Goal: Check status: Check status

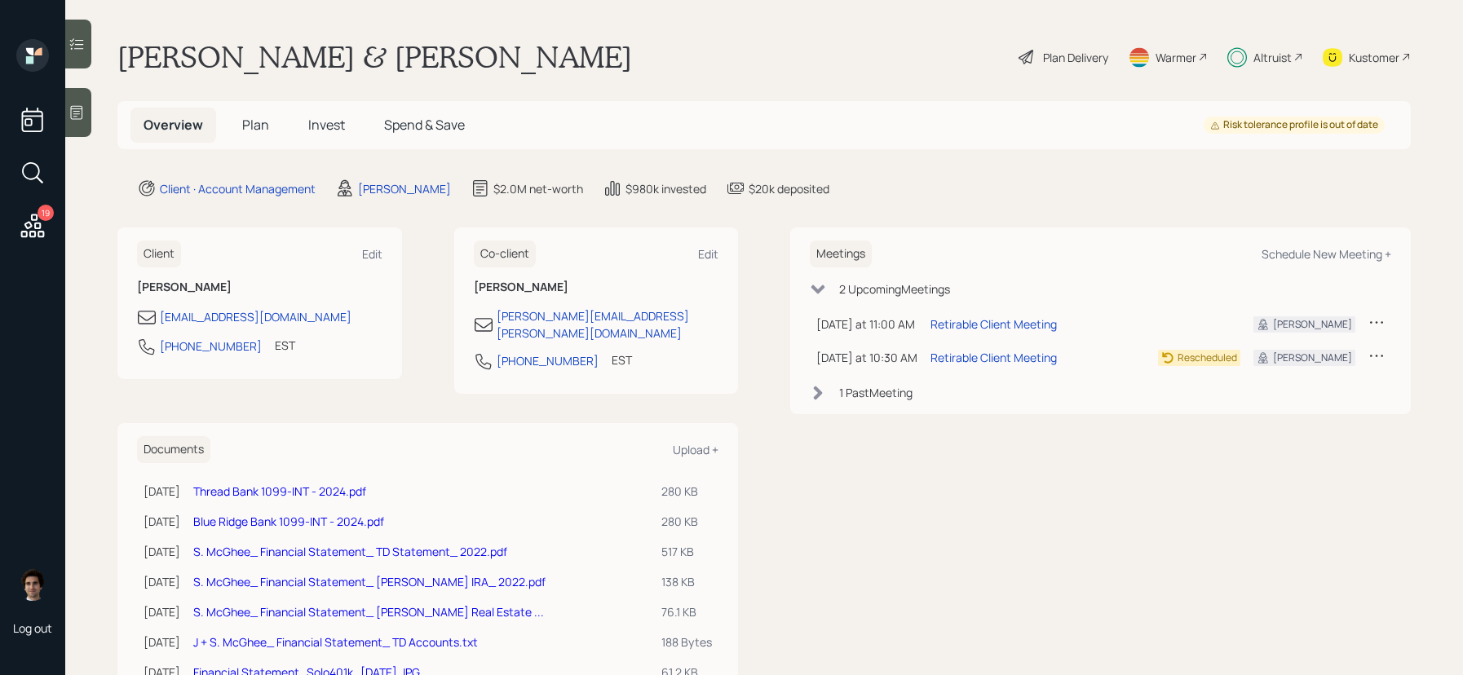
click at [334, 127] on span "Invest" at bounding box center [326, 125] width 37 height 18
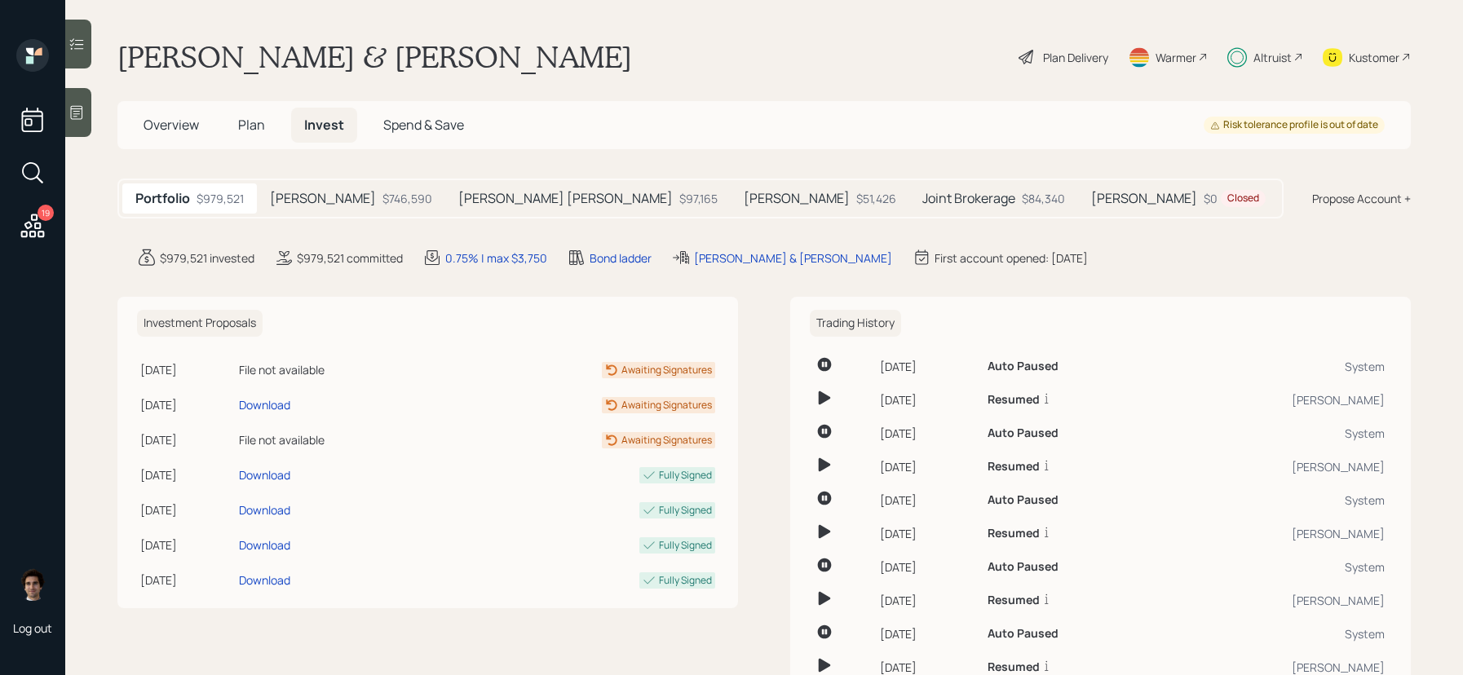
click at [731, 189] on div "[PERSON_NAME] $51,426" at bounding box center [820, 199] width 179 height 30
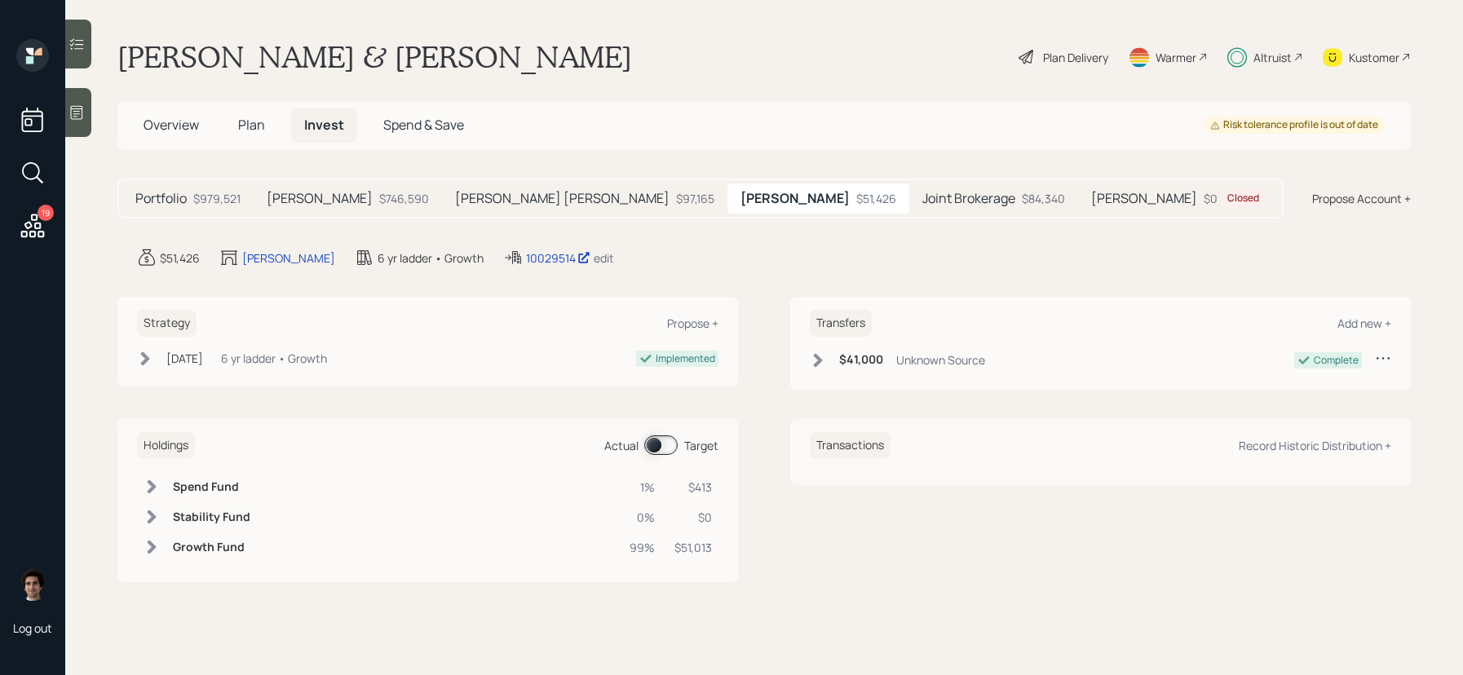
click at [503, 267] on div "10029514 edit" at bounding box center [558, 258] width 111 height 20
click at [526, 260] on div "10029514" at bounding box center [558, 258] width 64 height 17
